Goal: Navigation & Orientation: Find specific page/section

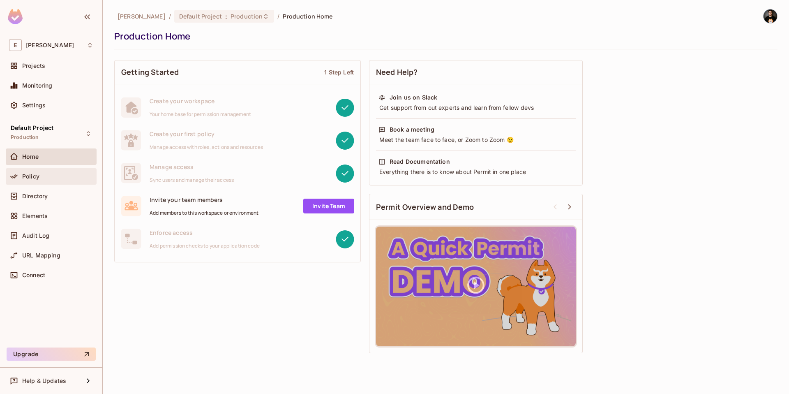
click at [32, 169] on div "Policy" at bounding box center [51, 176] width 91 height 16
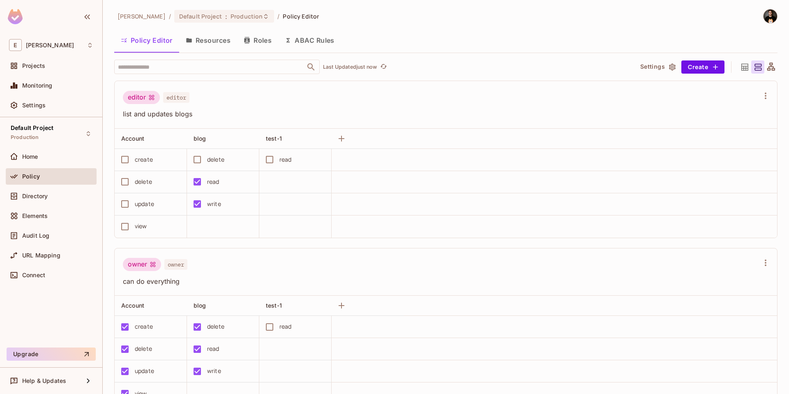
click at [763, 18] on img at bounding box center [770, 16] width 14 height 14
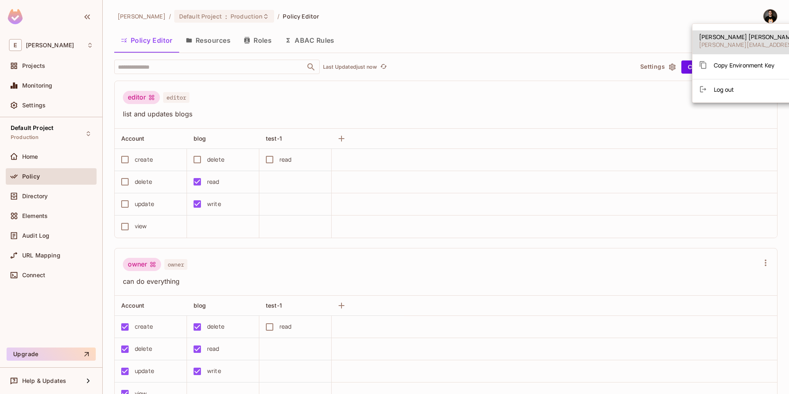
click at [739, 60] on div "Copy Environment Key" at bounding box center [737, 65] width 76 height 16
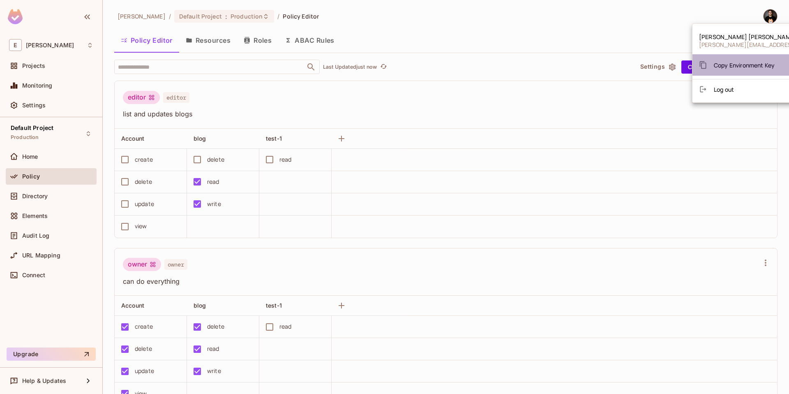
click at [741, 66] on span "Copy Environment Key" at bounding box center [744, 65] width 61 height 8
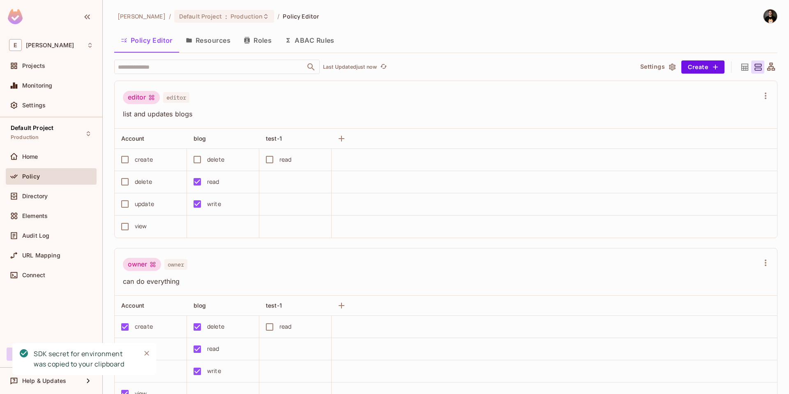
click at [210, 43] on button "Resources" at bounding box center [208, 40] width 58 height 21
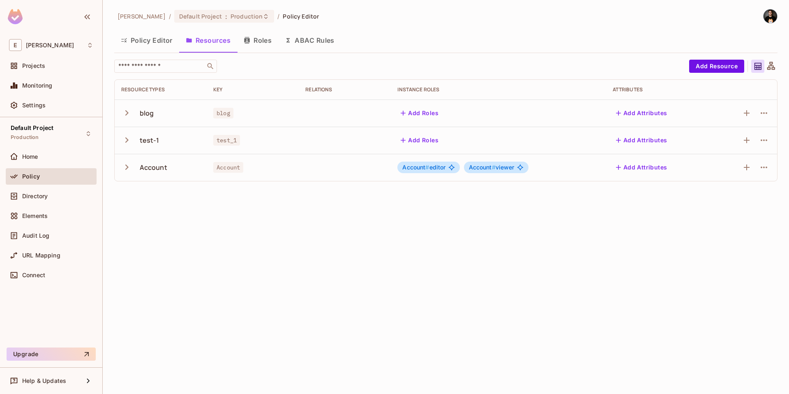
click at [260, 40] on button "Roles" at bounding box center [257, 40] width 41 height 21
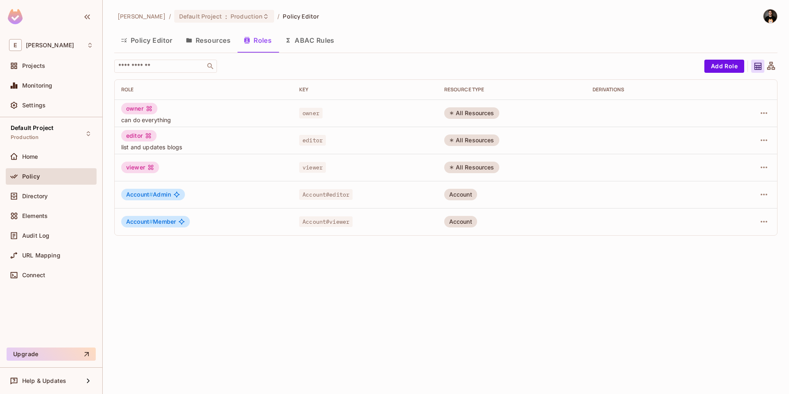
click at [410, 273] on div "[PERSON_NAME] / Default Project : Production / Policy Editor Policy Editor Reso…" at bounding box center [446, 197] width 686 height 394
click at [36, 235] on span "Audit Log" at bounding box center [35, 235] width 27 height 7
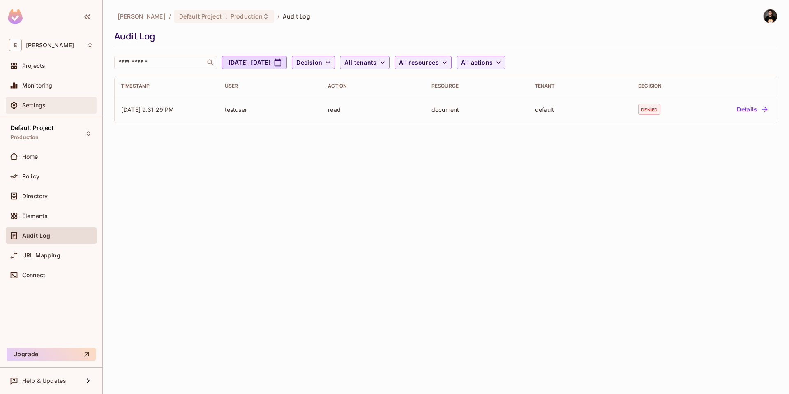
click at [44, 104] on span "Settings" at bounding box center [33, 105] width 23 height 7
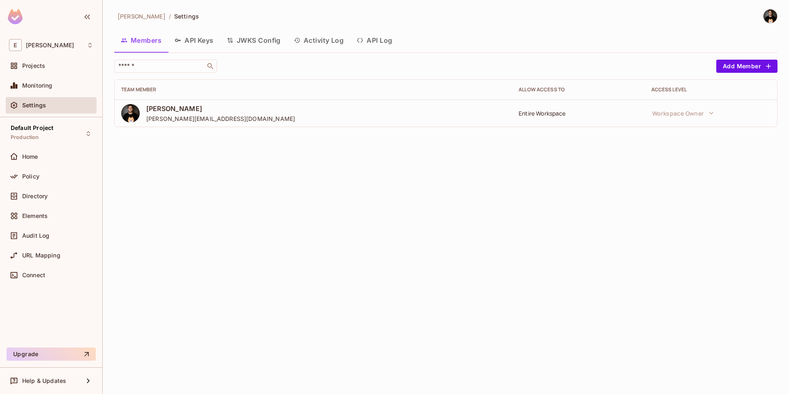
click at [378, 44] on button "API Log" at bounding box center [374, 40] width 48 height 21
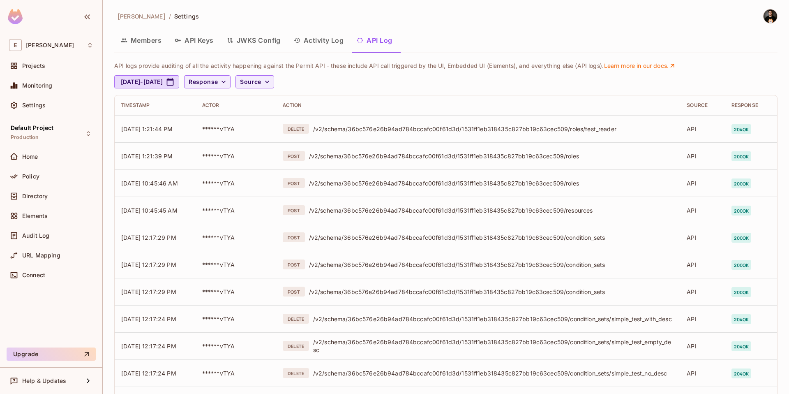
click at [328, 41] on button "Activity Log" at bounding box center [318, 40] width 63 height 21
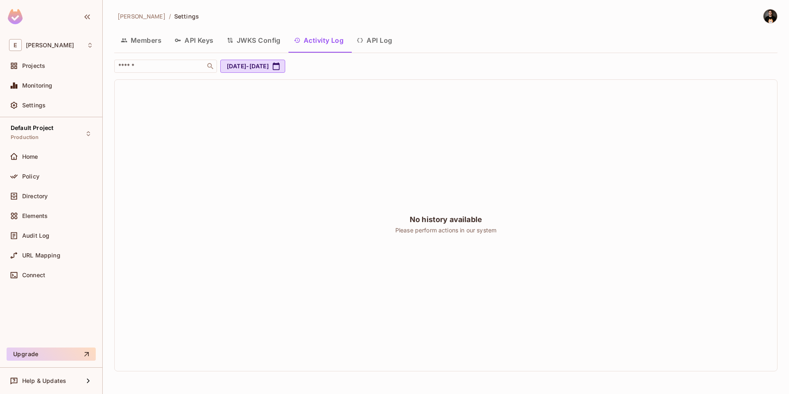
click at [380, 40] on button "API Log" at bounding box center [374, 40] width 48 height 21
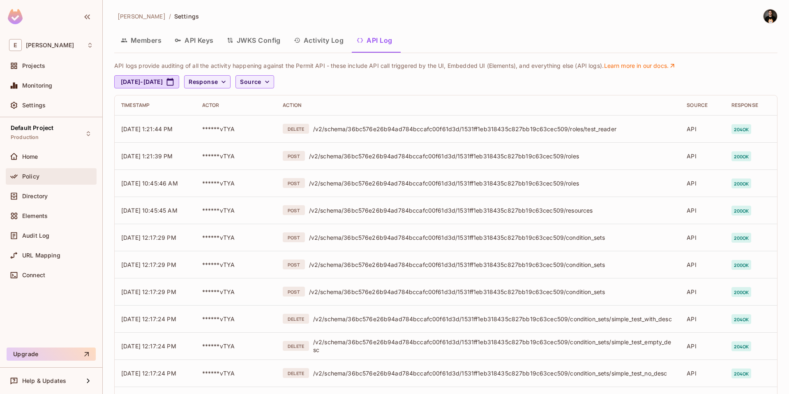
click at [32, 175] on span "Policy" at bounding box center [30, 176] width 17 height 7
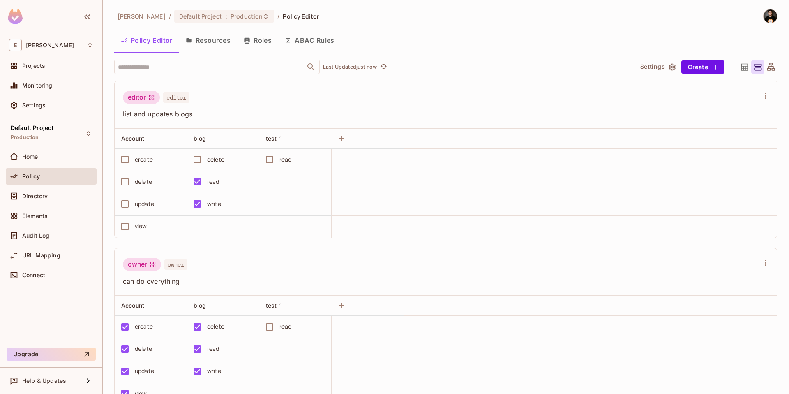
click at [256, 42] on button "Roles" at bounding box center [257, 40] width 41 height 21
